Goal: Information Seeking & Learning: Understand process/instructions

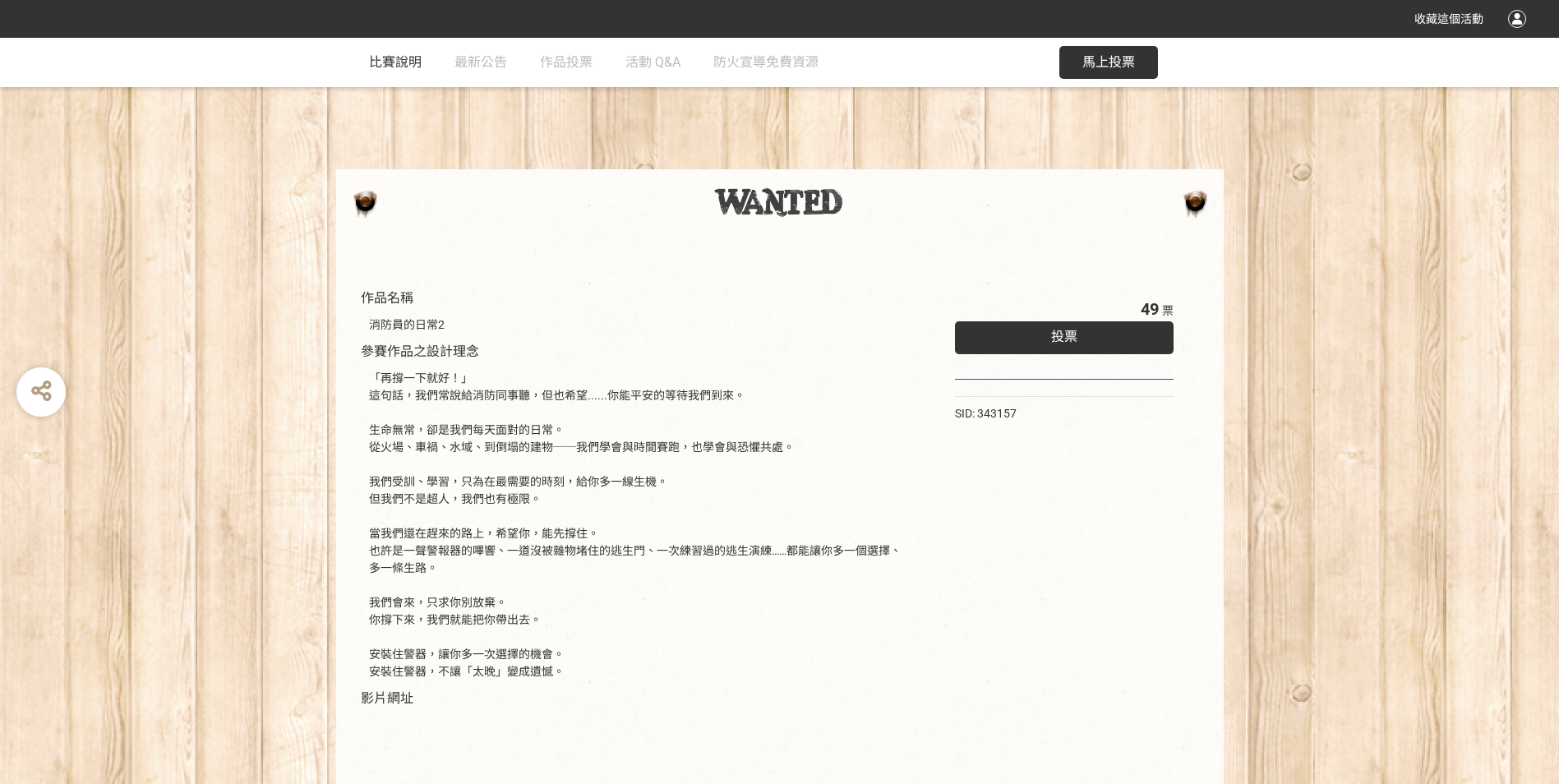
click at [416, 62] on span "比賽說明" at bounding box center [395, 62] width 53 height 15
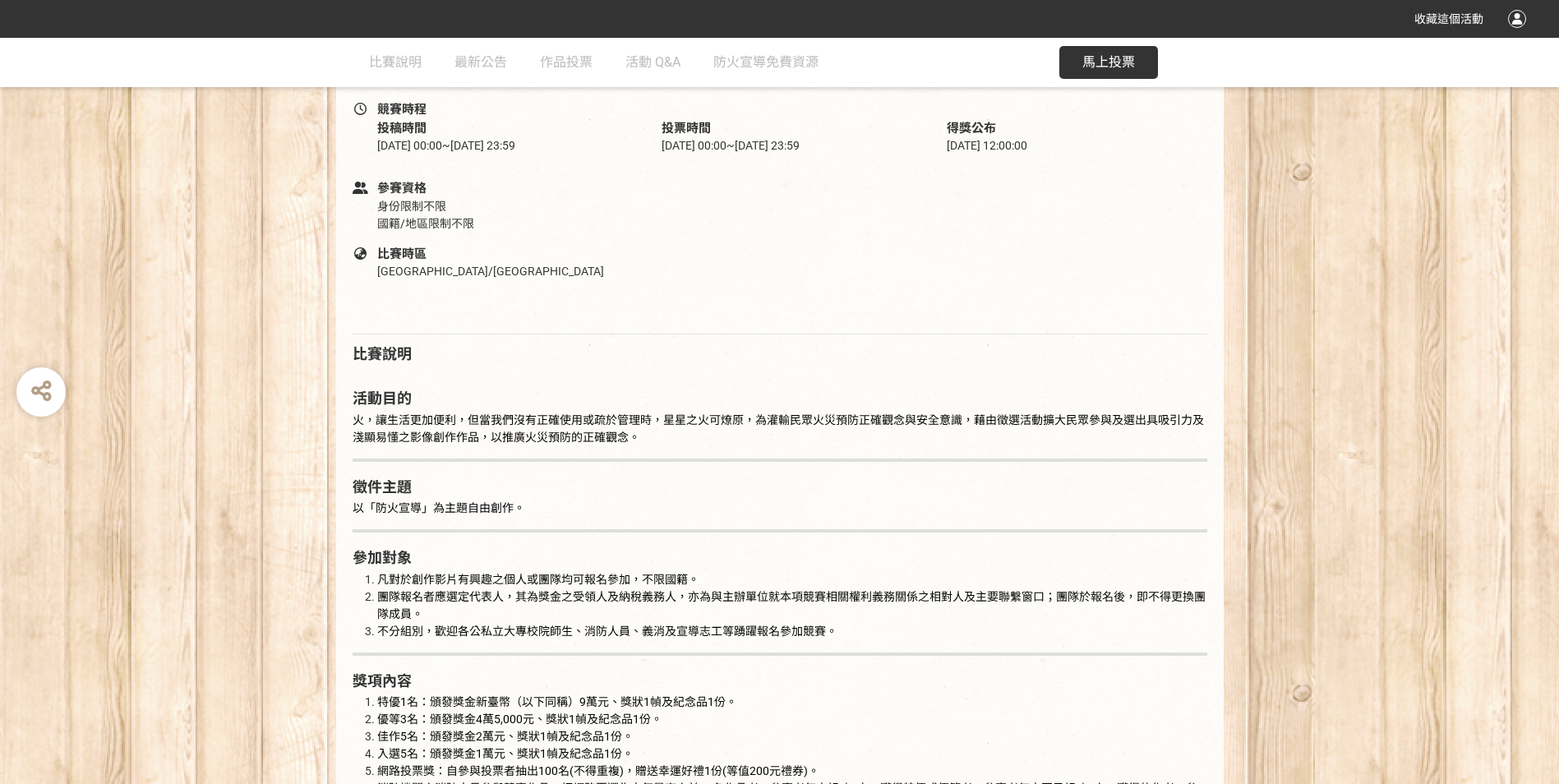
scroll to position [657, 0]
